Goal: Browse casually: Explore the website without a specific task or goal

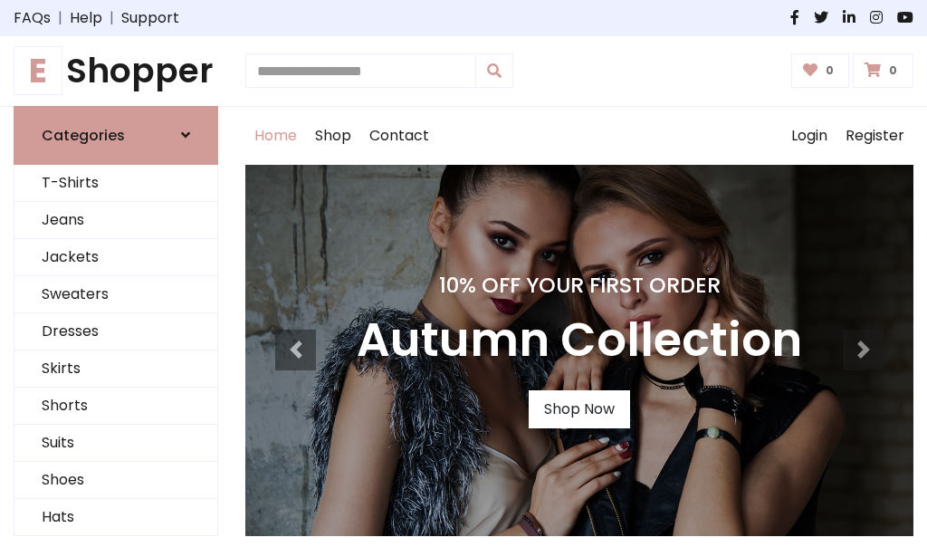
click at [463, 273] on h4 "10% Off Your First Order" at bounding box center [579, 284] width 445 height 25
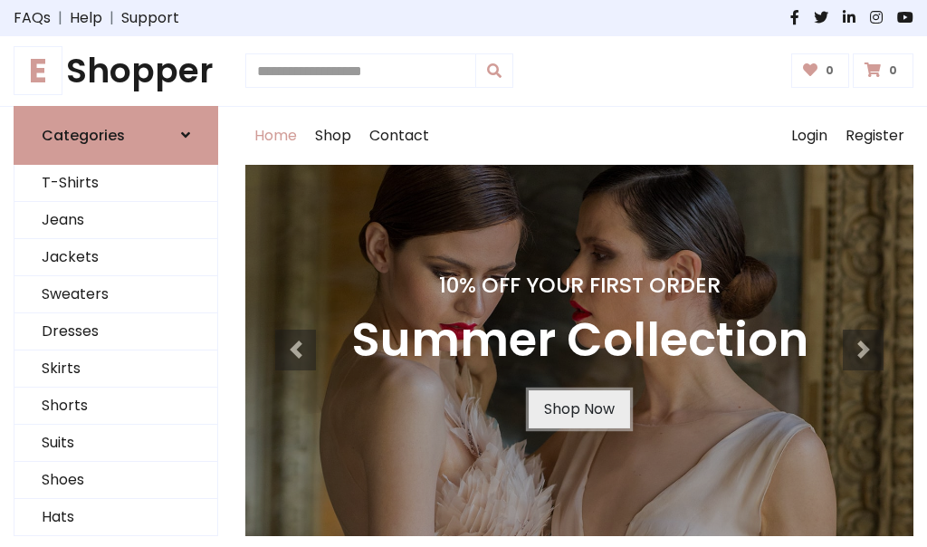
click at [578, 408] on link "Shop Now" at bounding box center [579, 409] width 101 height 38
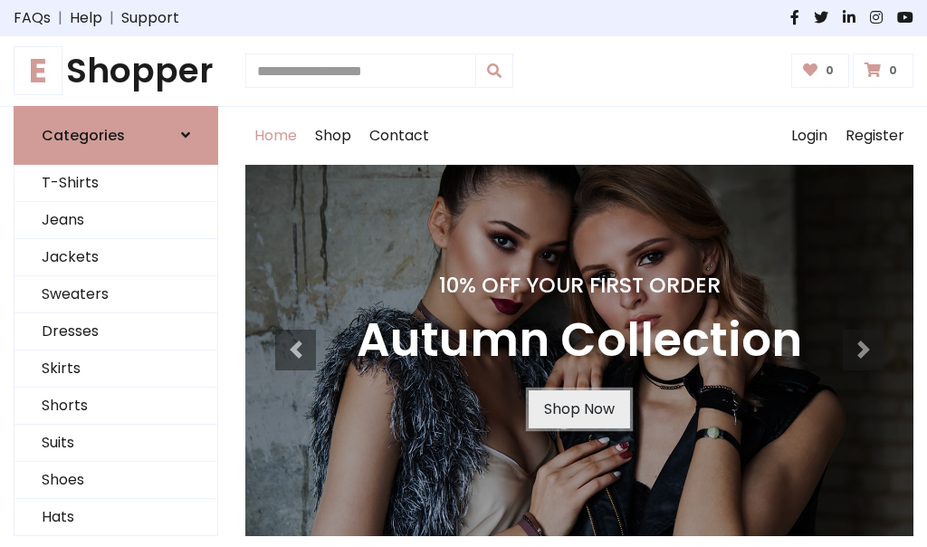
click at [578, 408] on link "Shop Now" at bounding box center [579, 409] width 101 height 38
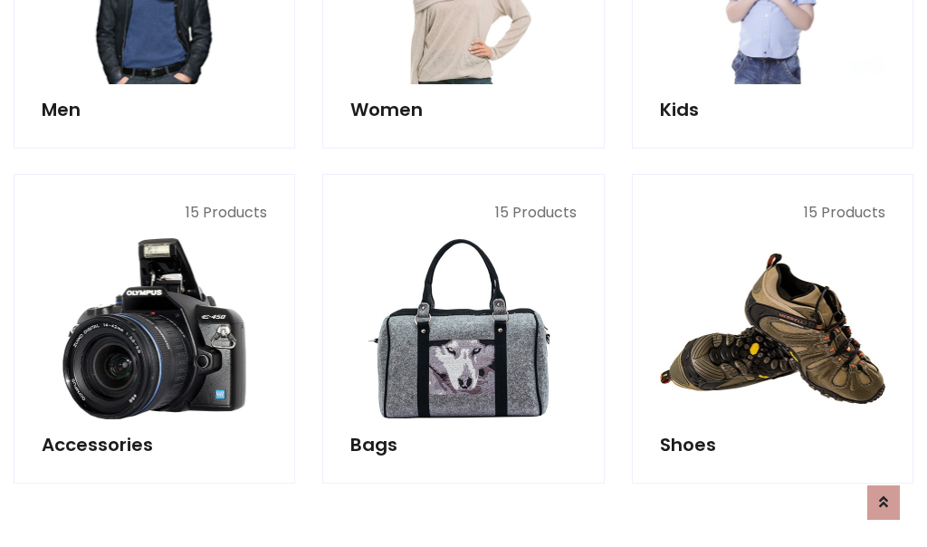
scroll to position [1805, 0]
